Goal: Task Accomplishment & Management: Complete application form

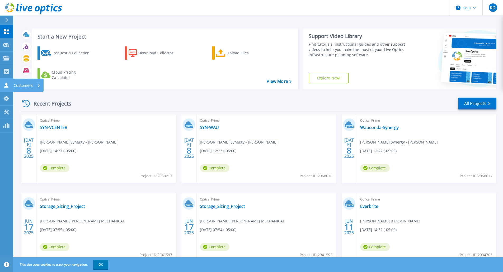
click at [7, 87] on icon at bounding box center [6, 85] width 4 height 5
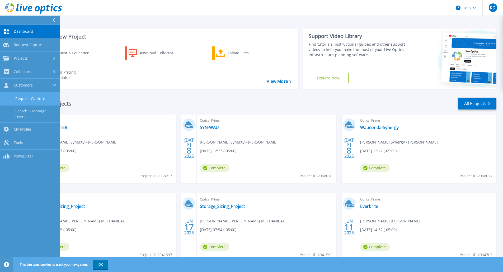
click at [41, 99] on link "Request Capture" at bounding box center [30, 98] width 60 height 13
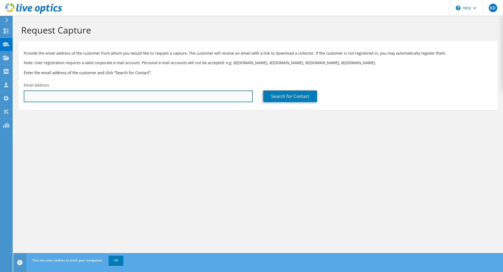
paste input "[EMAIL_ADDRESS][PERSON_NAME][DOMAIN_NAME]"
drag, startPoint x: 0, startPoint y: 0, endPoint x: 41, endPoint y: 99, distance: 107.0
click at [41, 99] on input "[EMAIL_ADDRESS][PERSON_NAME][DOMAIN_NAME]" at bounding box center [138, 97] width 229 height 12
type input "[EMAIL_ADDRESS][PERSON_NAME][DOMAIN_NAME]"
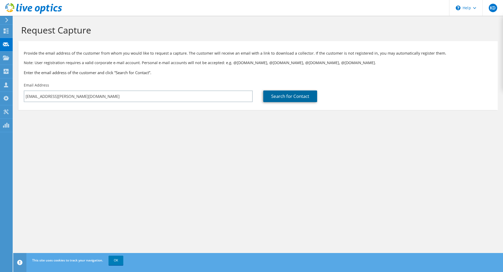
click at [303, 98] on link "Search for Contact" at bounding box center [290, 97] width 54 height 12
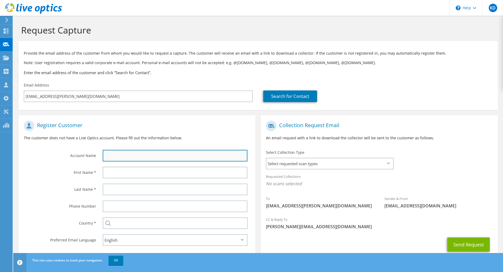
click at [146, 154] on input "text" at bounding box center [175, 156] width 145 height 12
